Goal: Information Seeking & Learning: Find specific fact

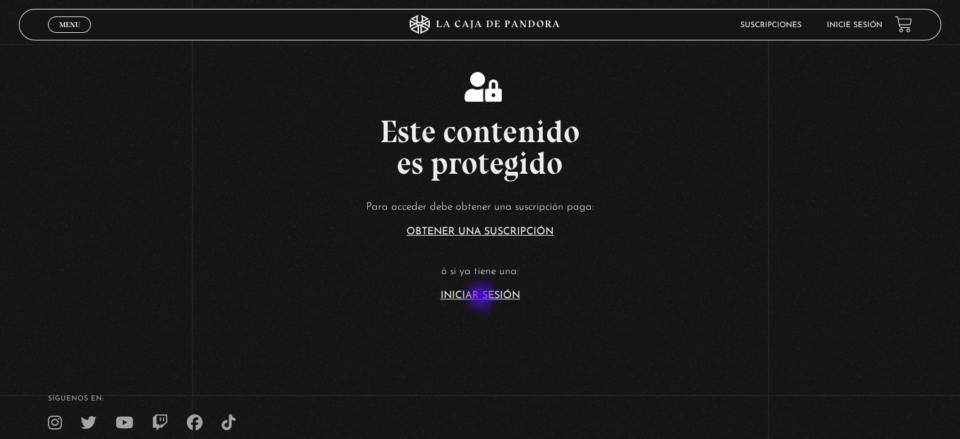
click at [482, 297] on link "Iniciar Sesión" at bounding box center [481, 295] width 80 height 10
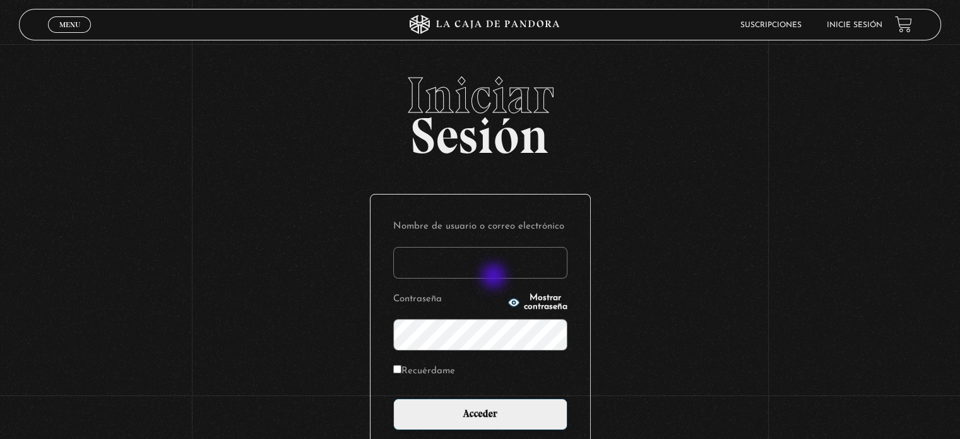
type input "Zuly"
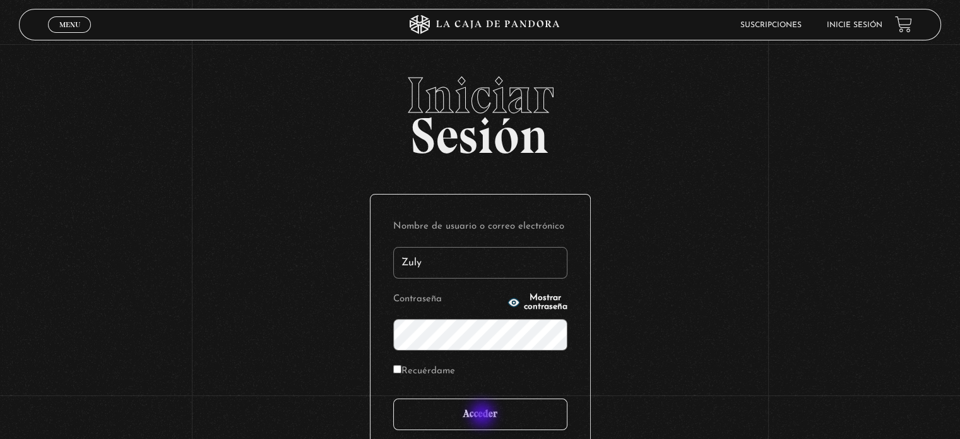
click at [484, 415] on input "Acceder" at bounding box center [480, 414] width 174 height 32
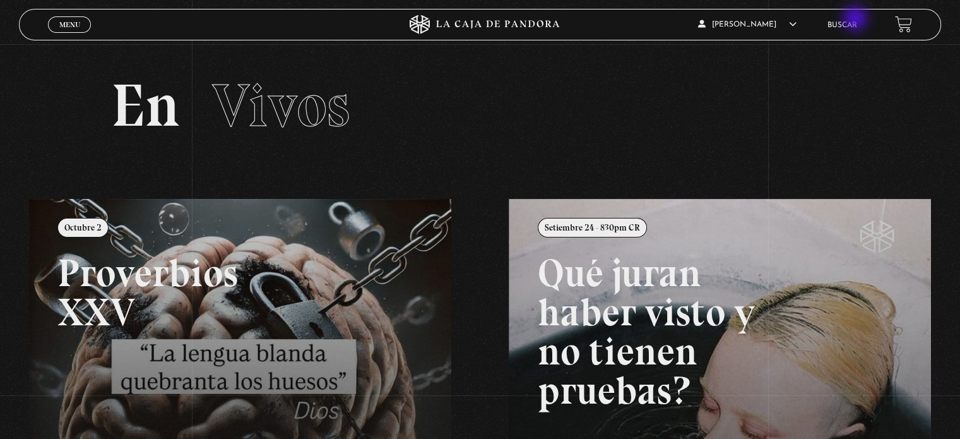
click at [857, 20] on li "Buscar" at bounding box center [843, 25] width 30 height 20
click at [854, 32] on li "Buscar" at bounding box center [843, 25] width 30 height 20
click at [851, 23] on link "Buscar" at bounding box center [843, 25] width 30 height 8
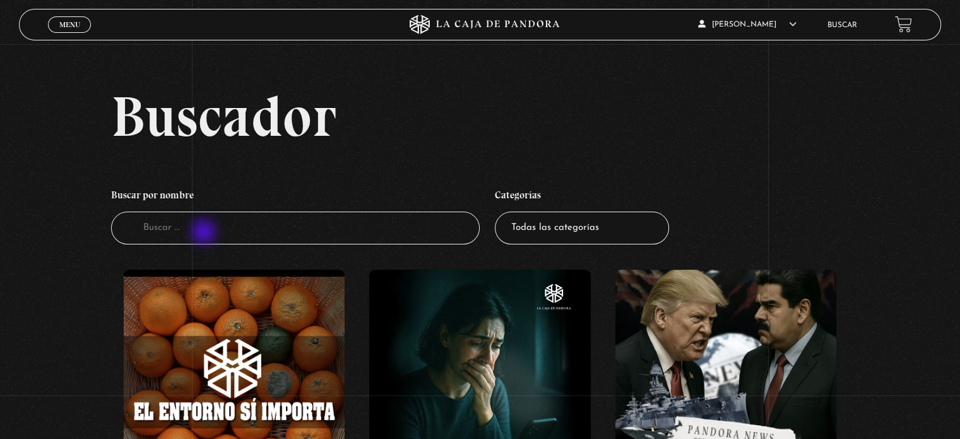
click at [205, 233] on input "Buscador" at bounding box center [295, 228] width 369 height 33
type input "mar"
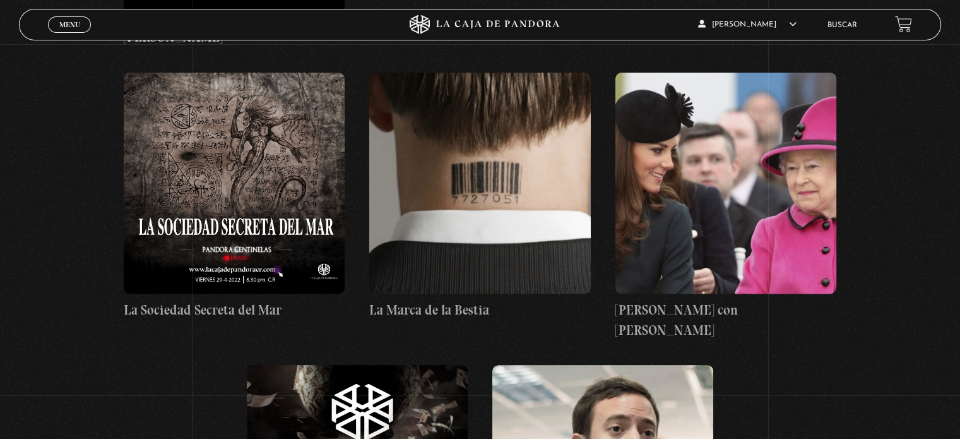
scroll to position [526, 0]
click at [251, 170] on figure at bounding box center [234, 183] width 221 height 222
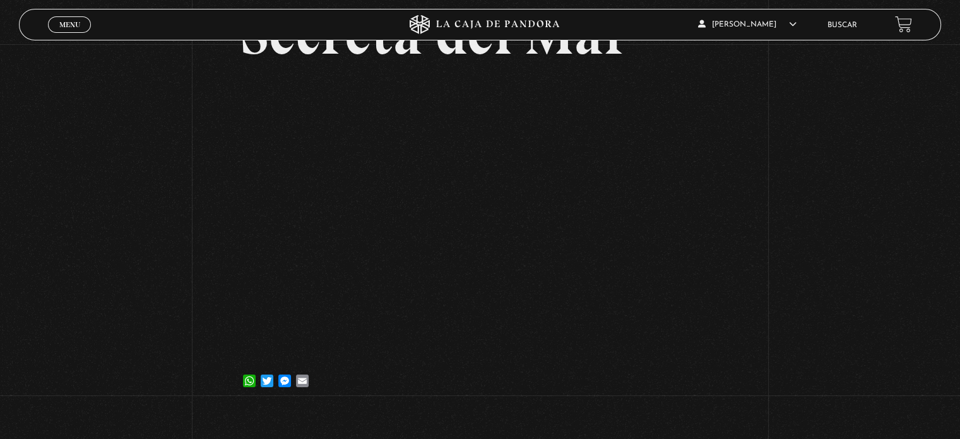
scroll to position [167, 0]
click at [789, 198] on div "Volver 29 abril, 2022 La Sociedad Secreta del Mar WhatsApp Twitter Messenger Em…" at bounding box center [480, 143] width 960 height 532
click at [782, 201] on div "Volver 29 abril, 2022 La Sociedad Secreta del Mar WhatsApp Twitter Messenger Em…" at bounding box center [480, 143] width 960 height 532
click at [867, 149] on div "Volver 29 abril, 2022 La Sociedad Secreta del Mar WhatsApp Twitter Messenger Em…" at bounding box center [480, 143] width 960 height 532
click at [843, 20] on li "Buscar" at bounding box center [843, 25] width 30 height 20
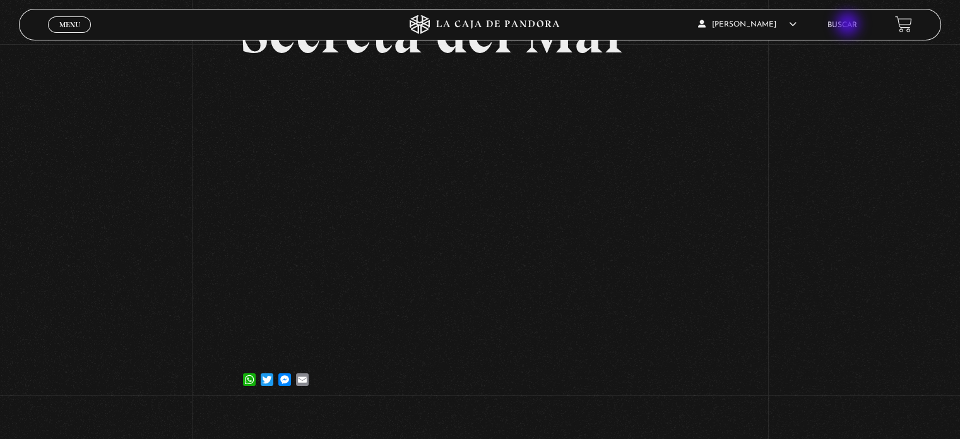
click at [849, 25] on link "Buscar" at bounding box center [843, 25] width 30 height 8
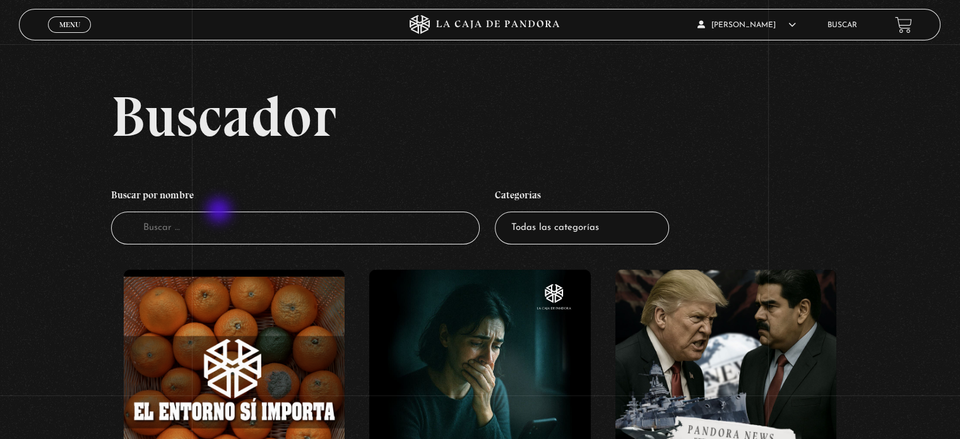
click at [220, 212] on input "Buscador" at bounding box center [295, 228] width 369 height 33
type input "greenlad"
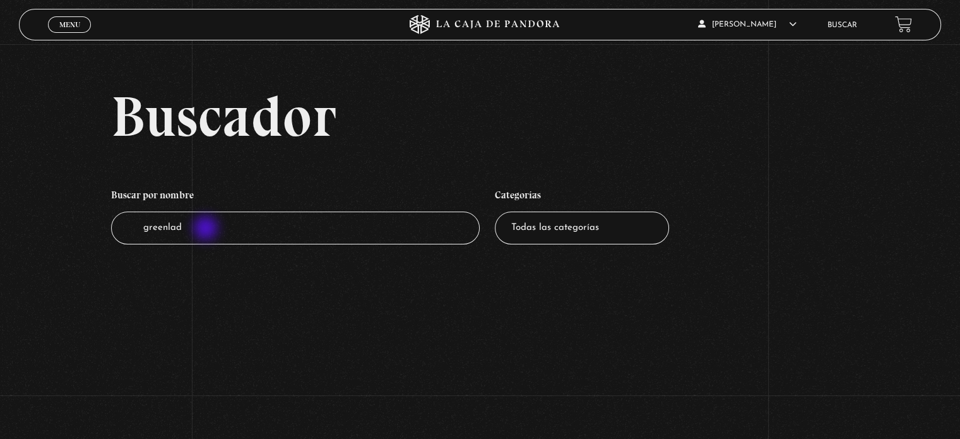
click at [207, 229] on input "greenlad" at bounding box center [295, 228] width 369 height 33
type input "greenland"
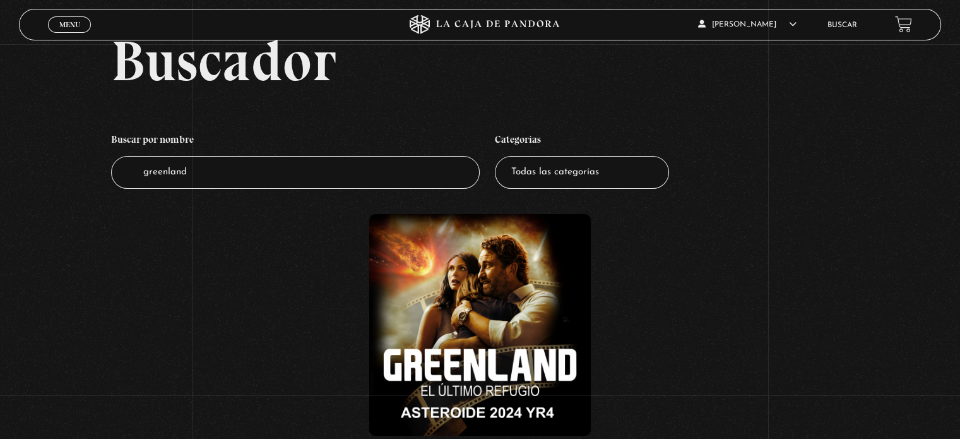
scroll to position [135, 0]
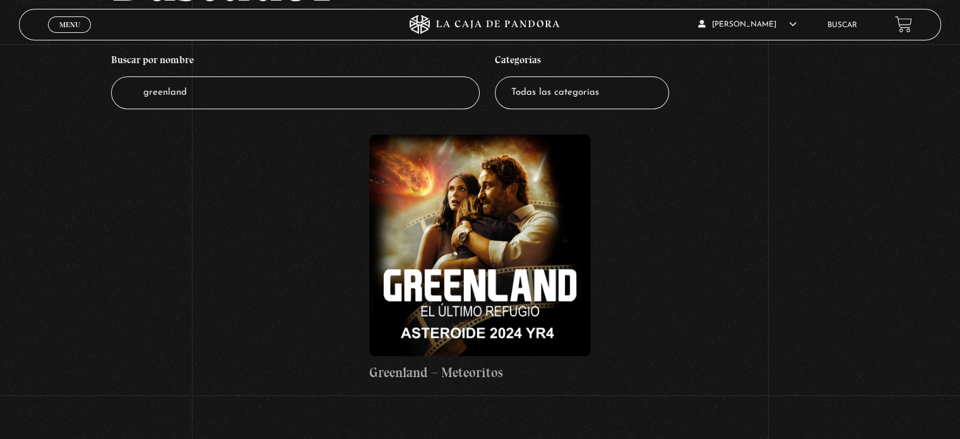
click at [484, 259] on figure at bounding box center [479, 244] width 221 height 221
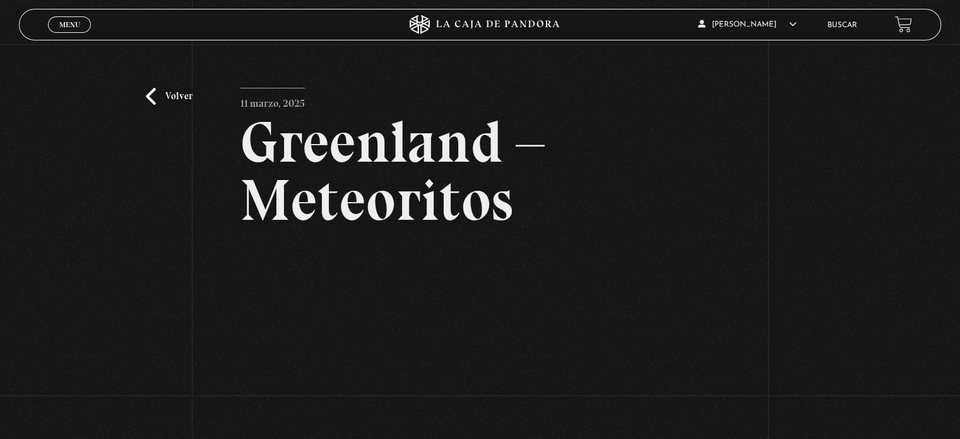
click at [207, 229] on div "Volver 11 marzo, 2025 [GEOGRAPHIC_DATA] – Meteoritos WhatsApp Twitter Messenger…" at bounding box center [480, 310] width 960 height 532
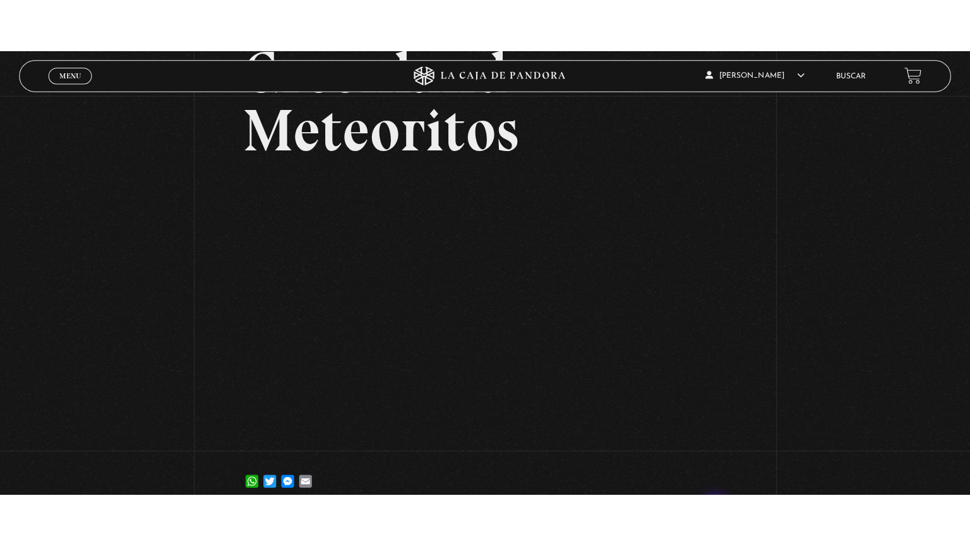
scroll to position [122, 0]
